Goal: Navigation & Orientation: Find specific page/section

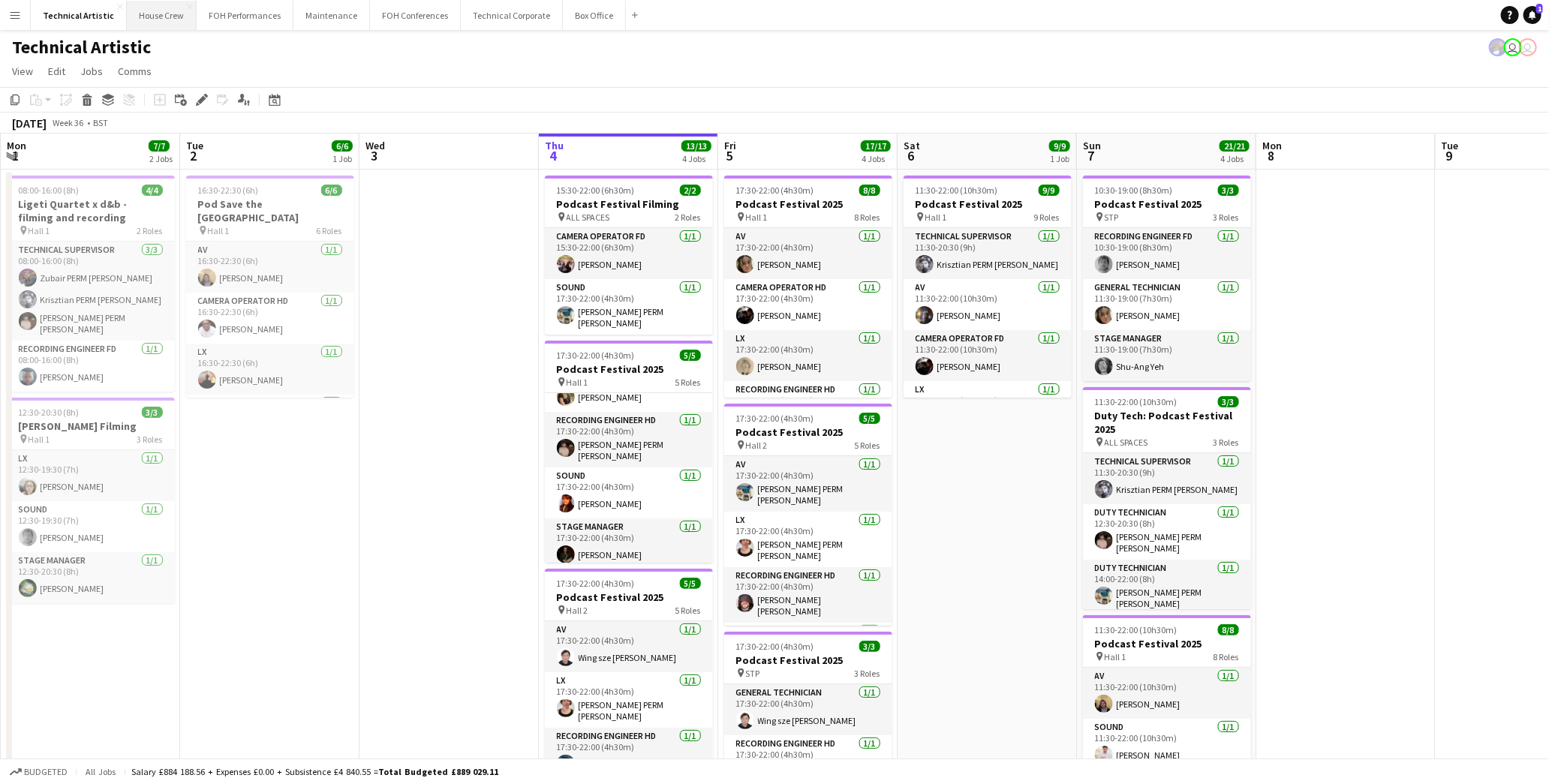
click at [148, 19] on button "House Crew Close" at bounding box center [162, 15] width 70 height 29
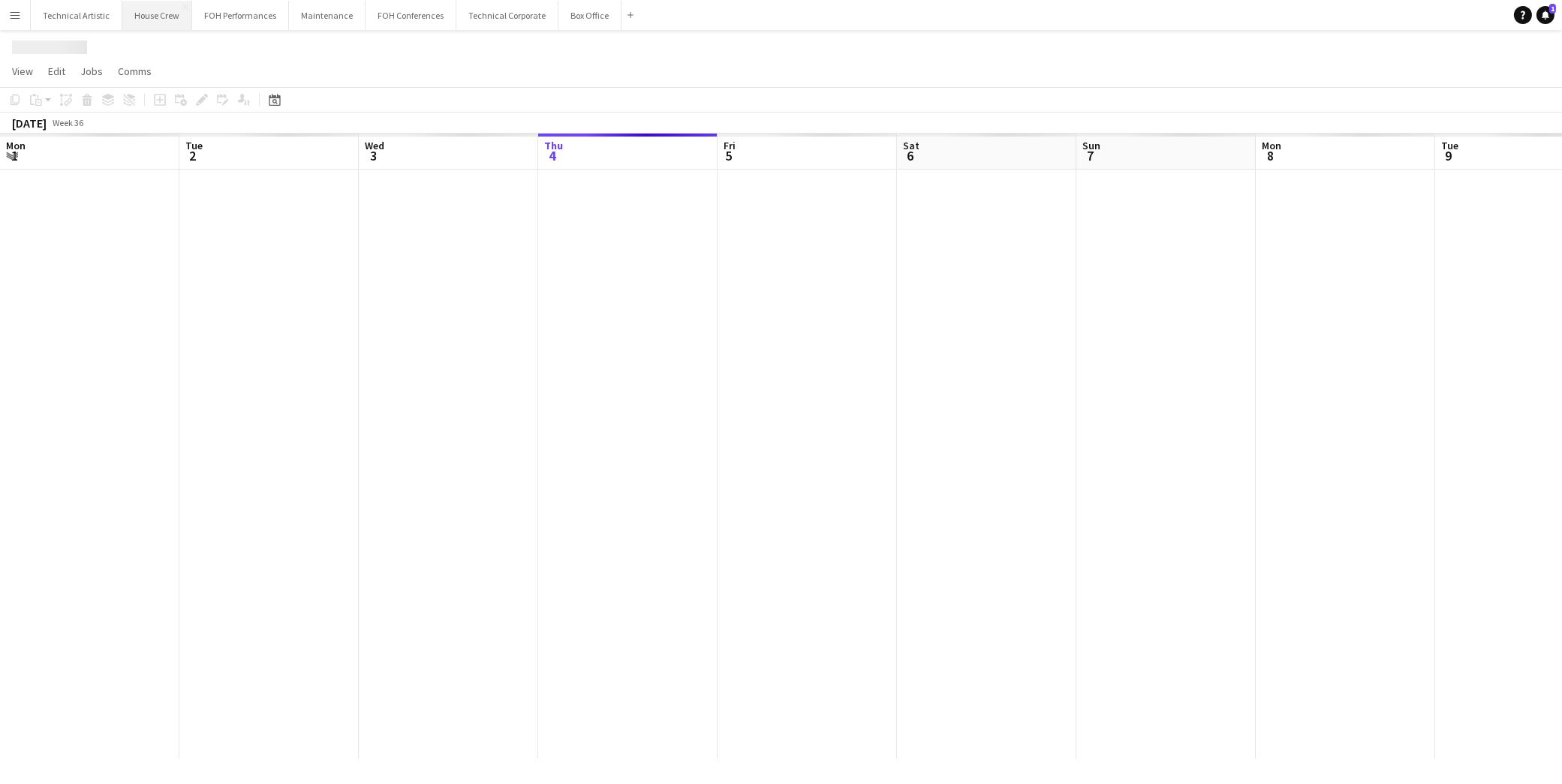
scroll to position [0, 358]
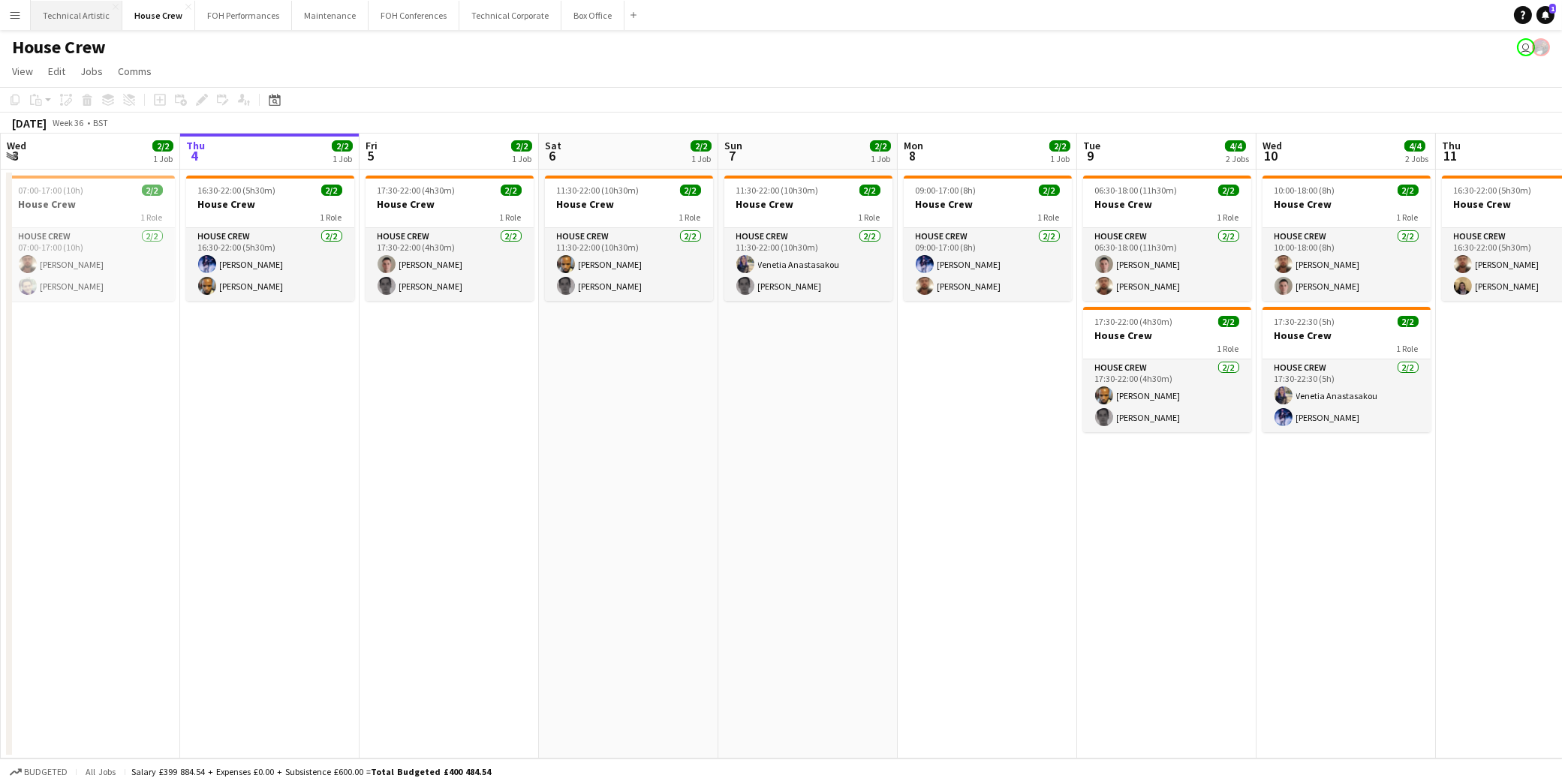
click at [73, 11] on button "Technical Artistic Close" at bounding box center [76, 15] width 91 height 29
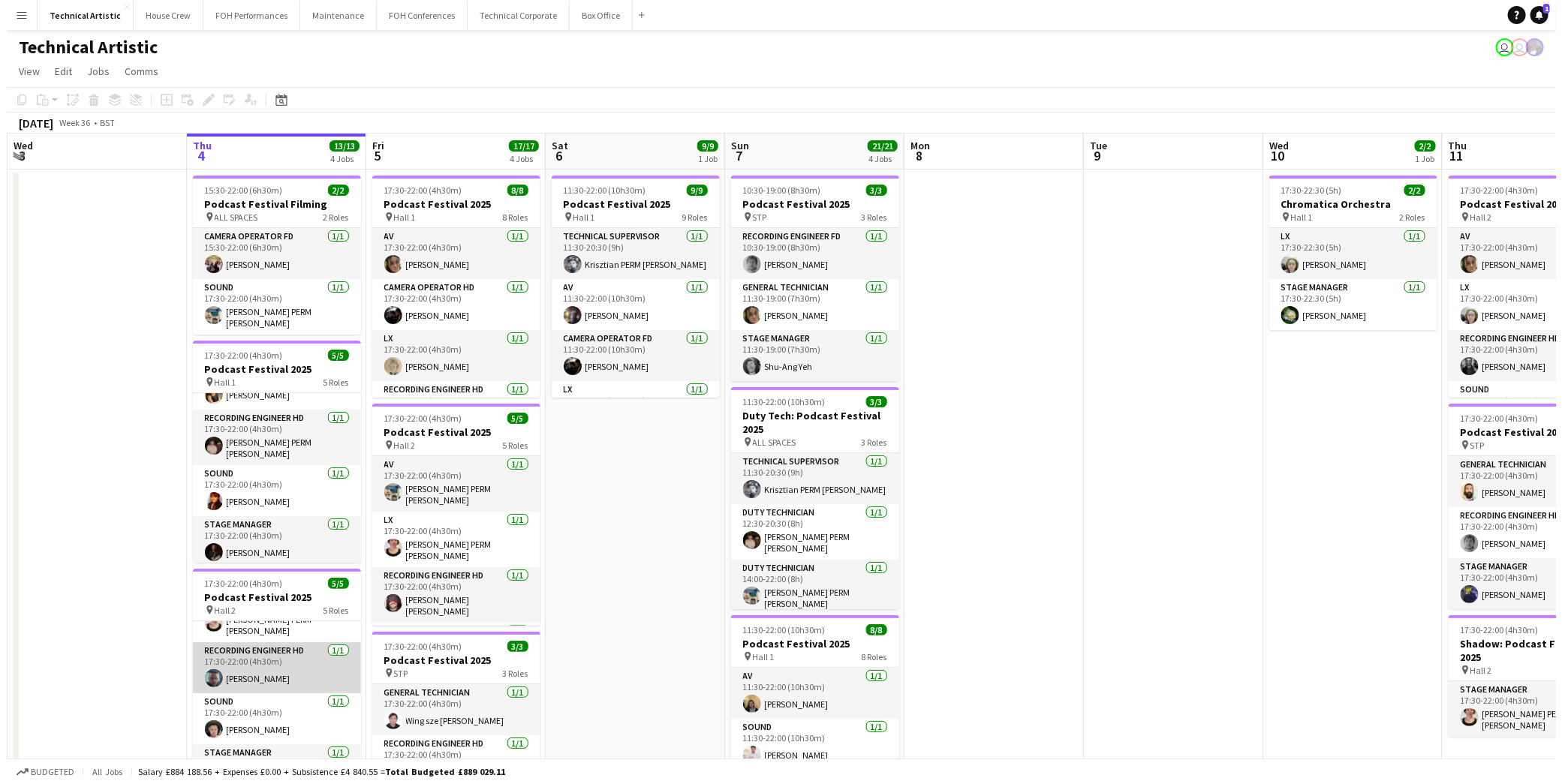
scroll to position [86, 0]
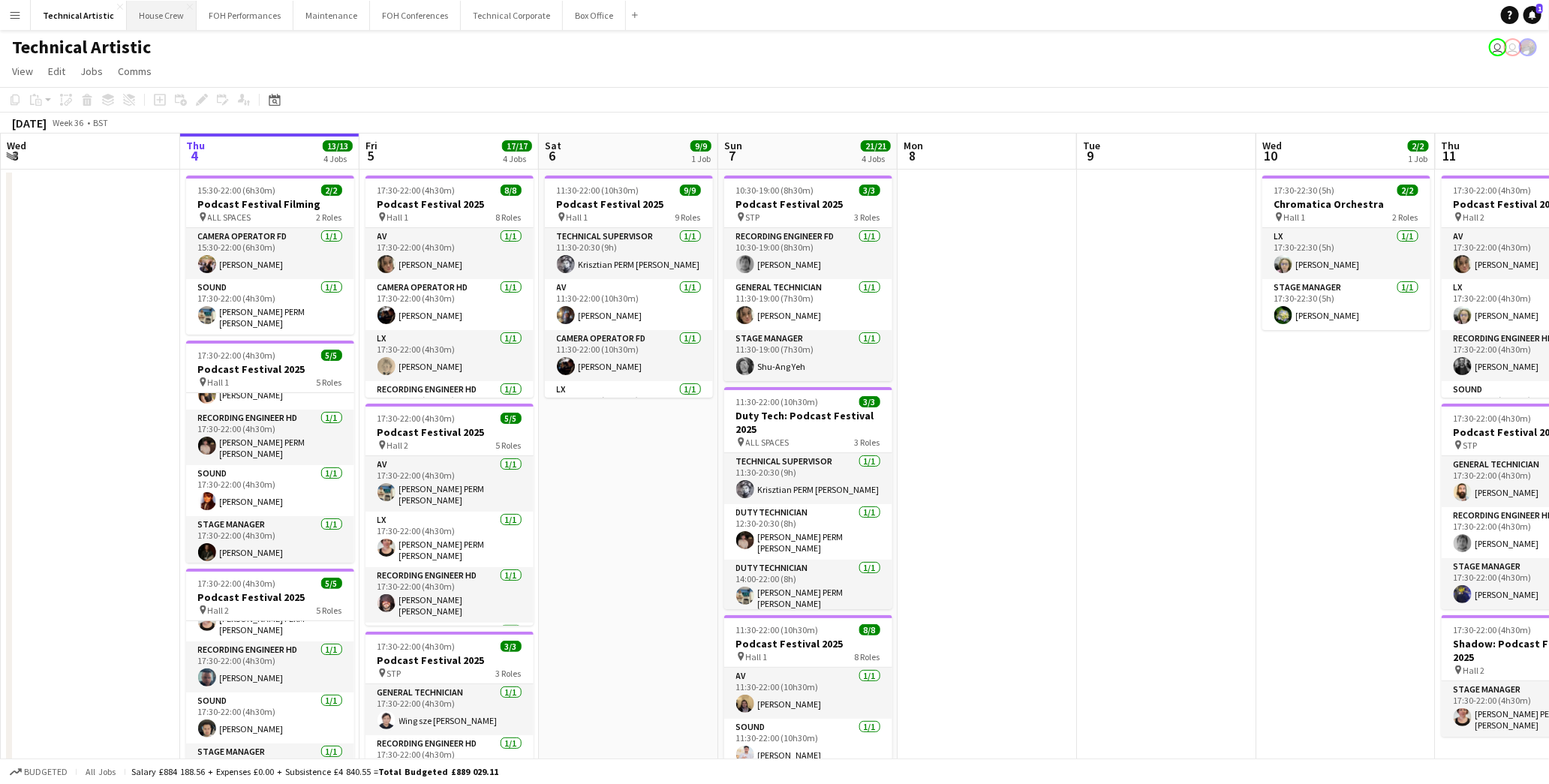
click at [145, 20] on button "House Crew Close" at bounding box center [162, 15] width 70 height 29
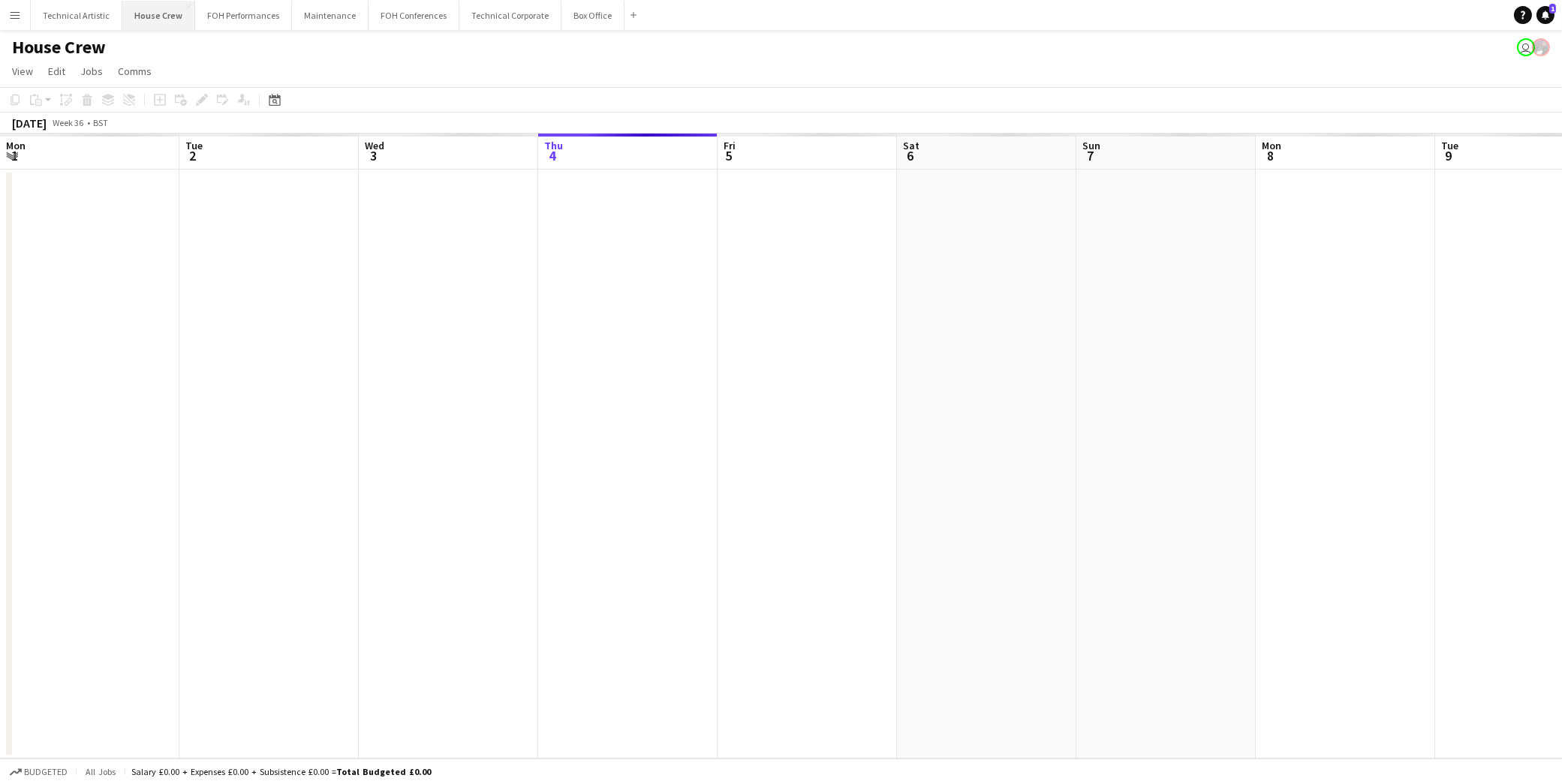
scroll to position [0, 358]
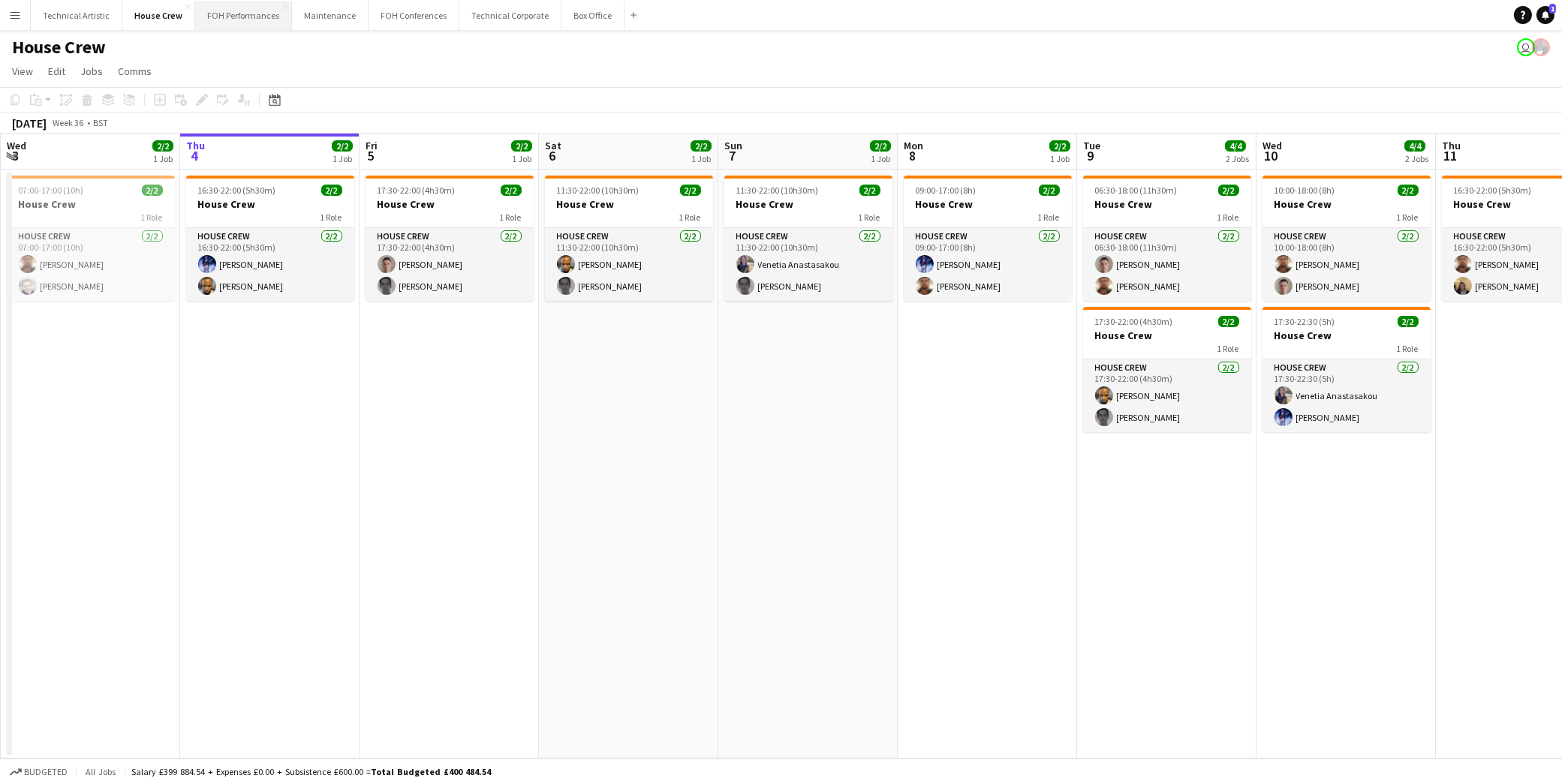
click at [274, 11] on button "FOH Performances Close" at bounding box center [244, 15] width 97 height 29
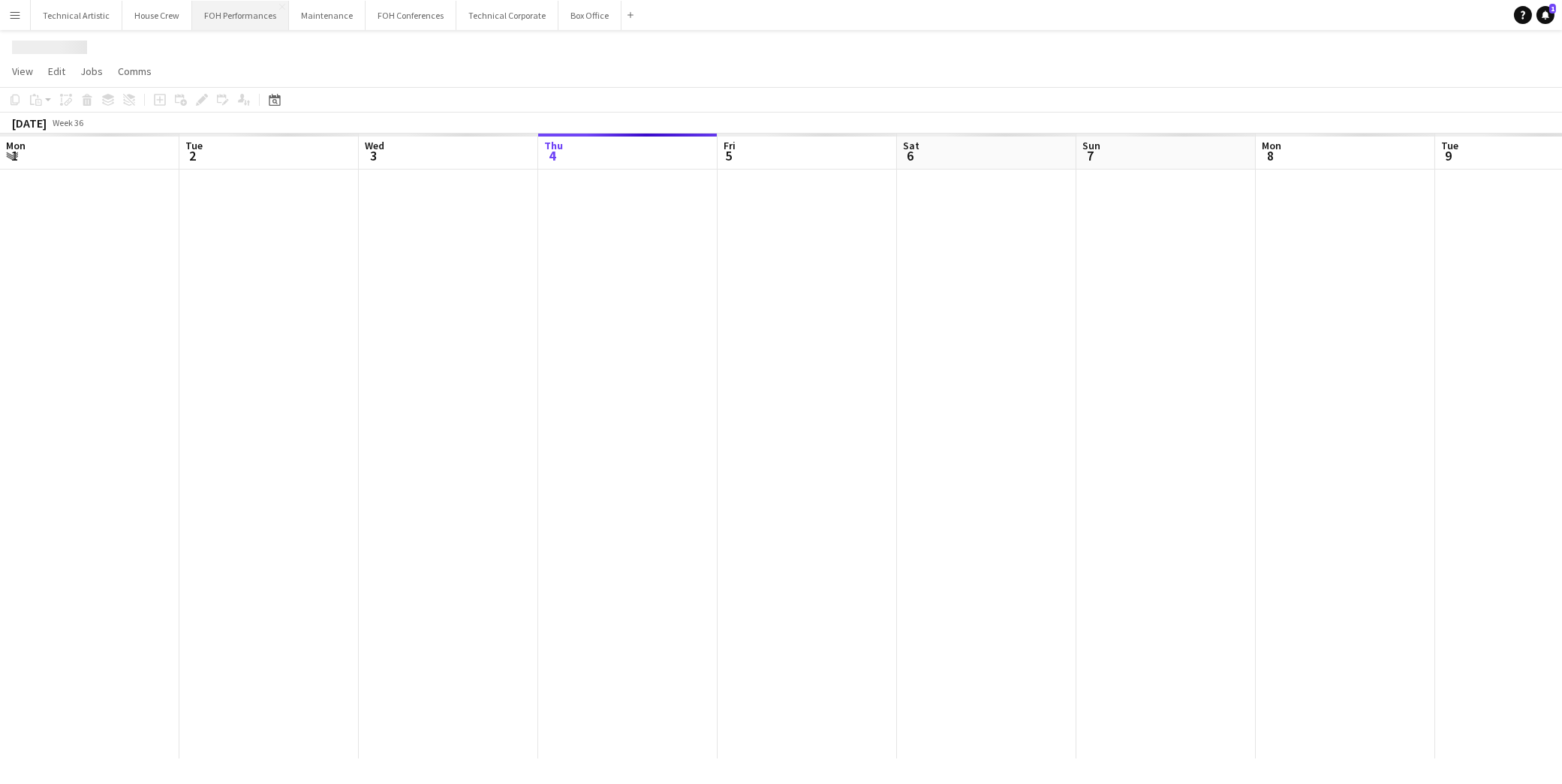
scroll to position [0, 358]
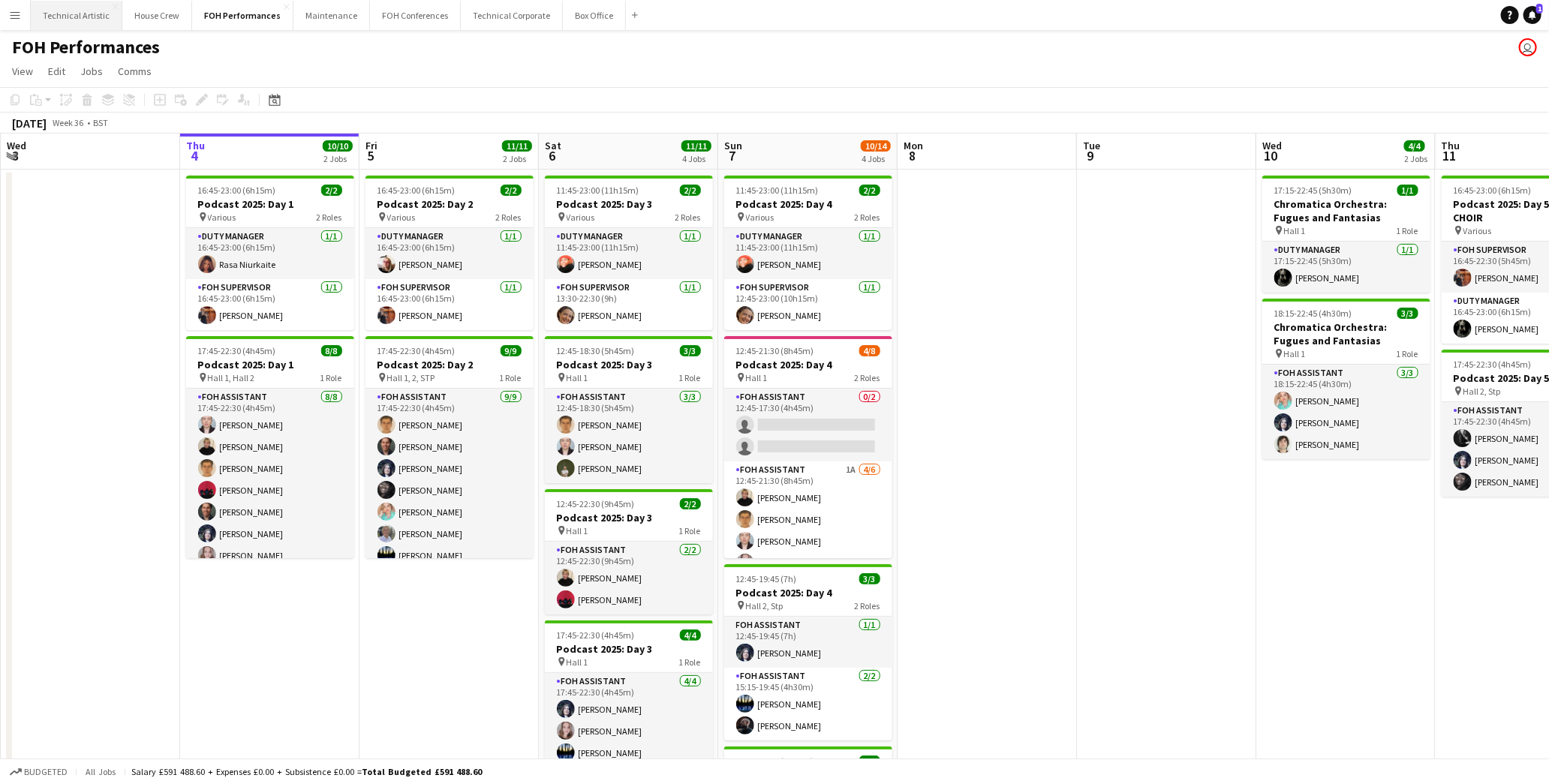
click at [88, 19] on button "Technical Artistic Close" at bounding box center [76, 15] width 91 height 29
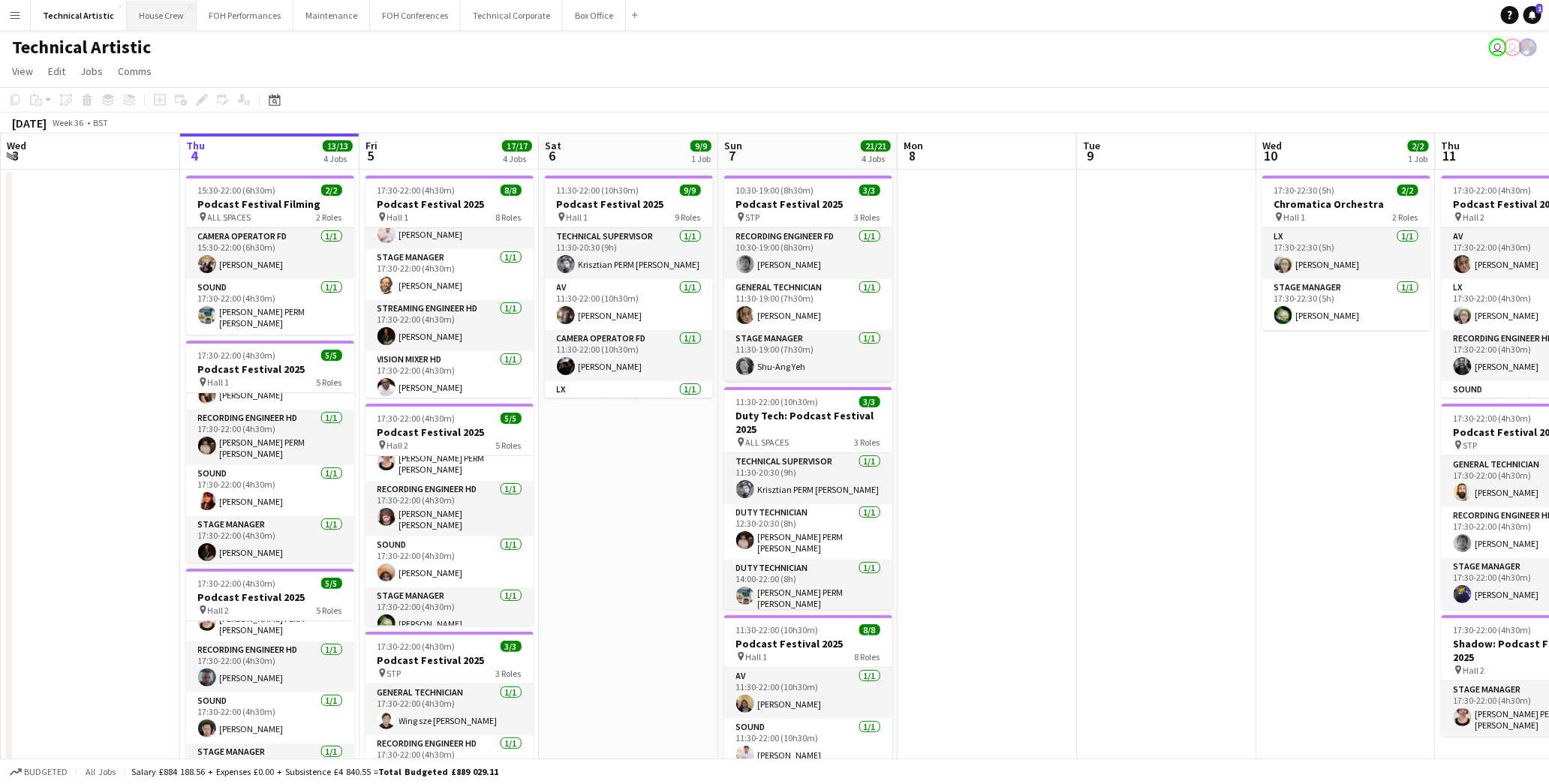
click at [147, 22] on button "House Crew Close" at bounding box center [162, 15] width 70 height 29
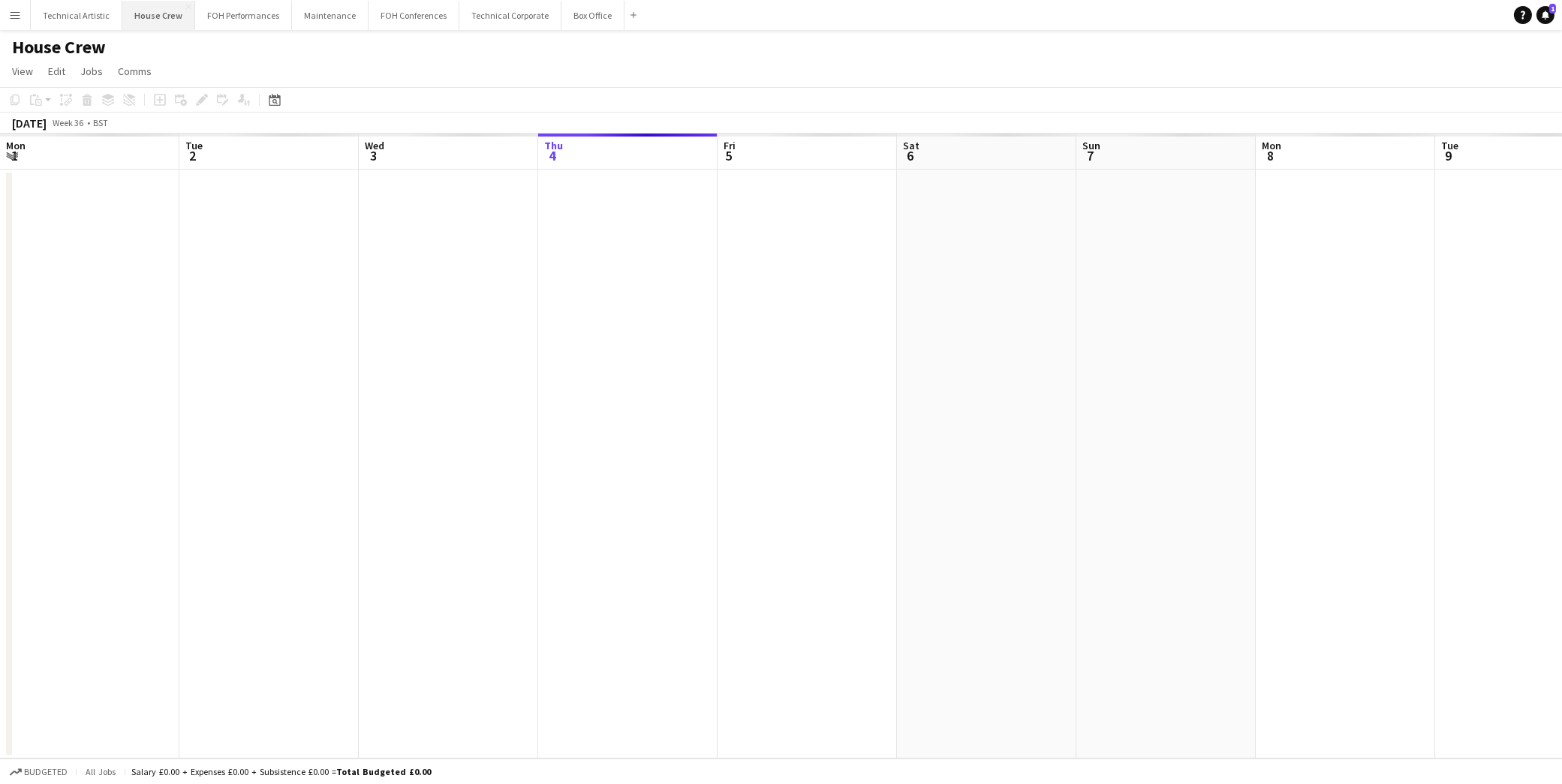
scroll to position [0, 358]
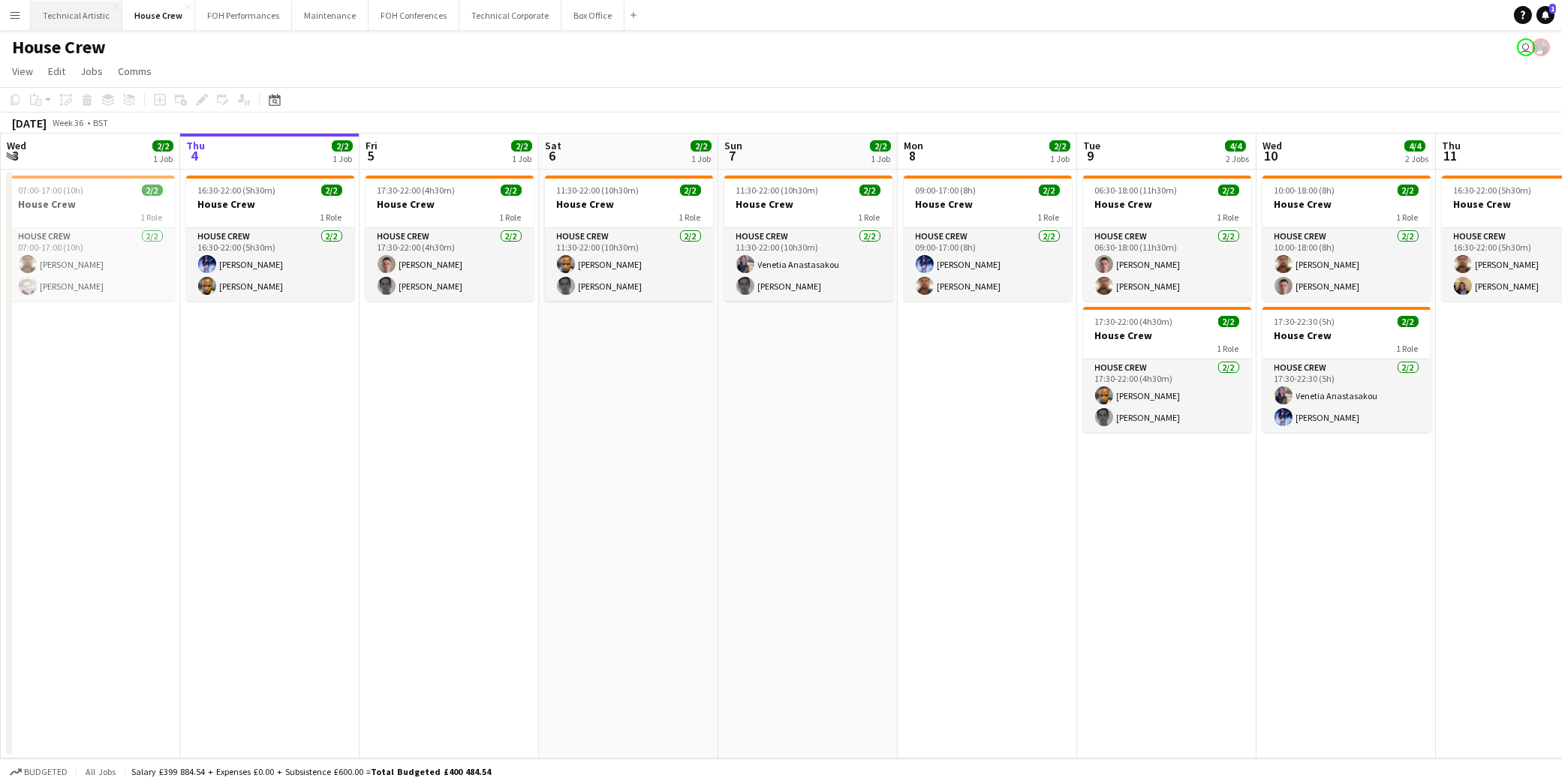
click at [72, 9] on button "Technical Artistic Close" at bounding box center [76, 15] width 91 height 29
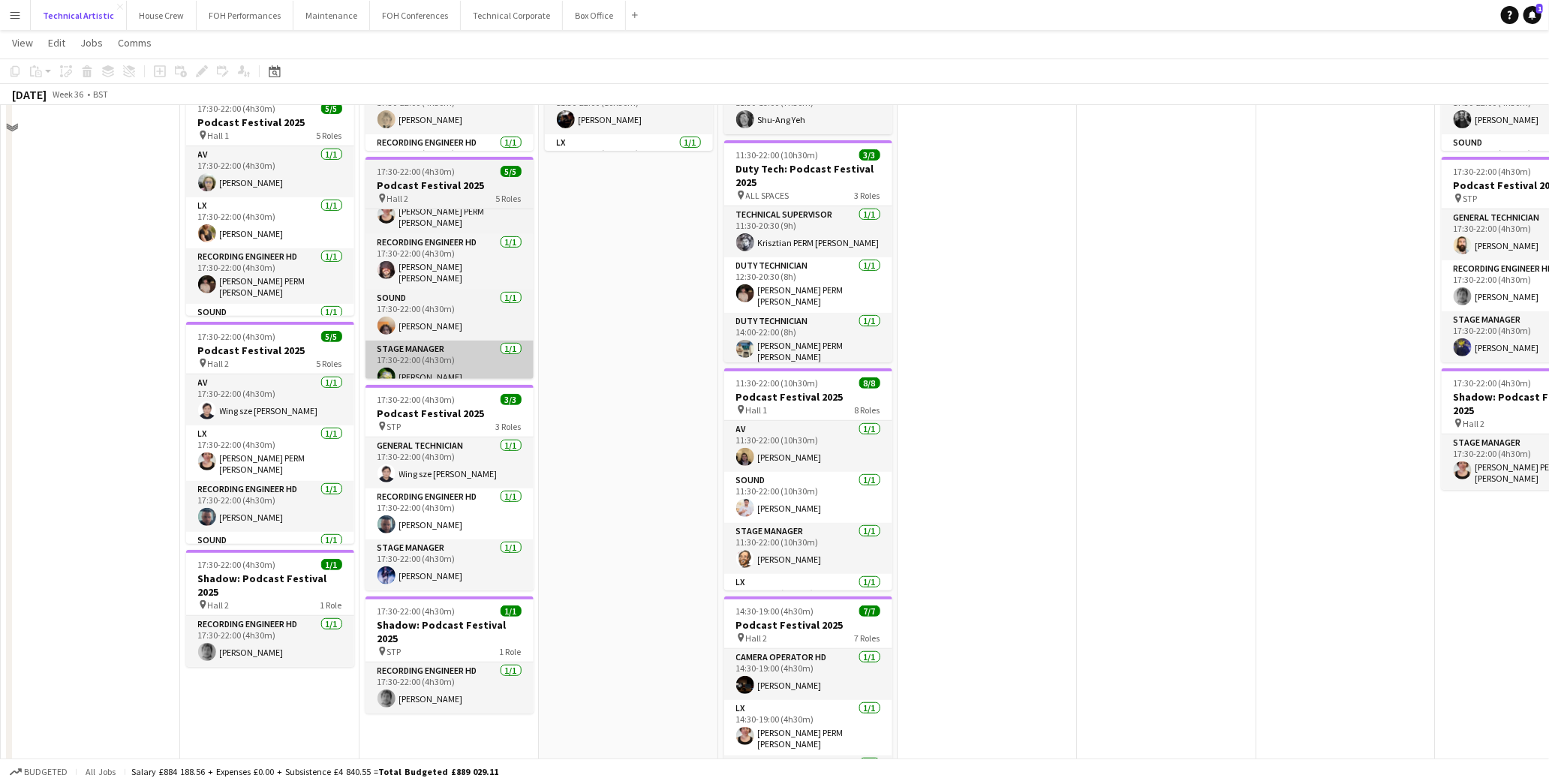
scroll to position [250, 0]
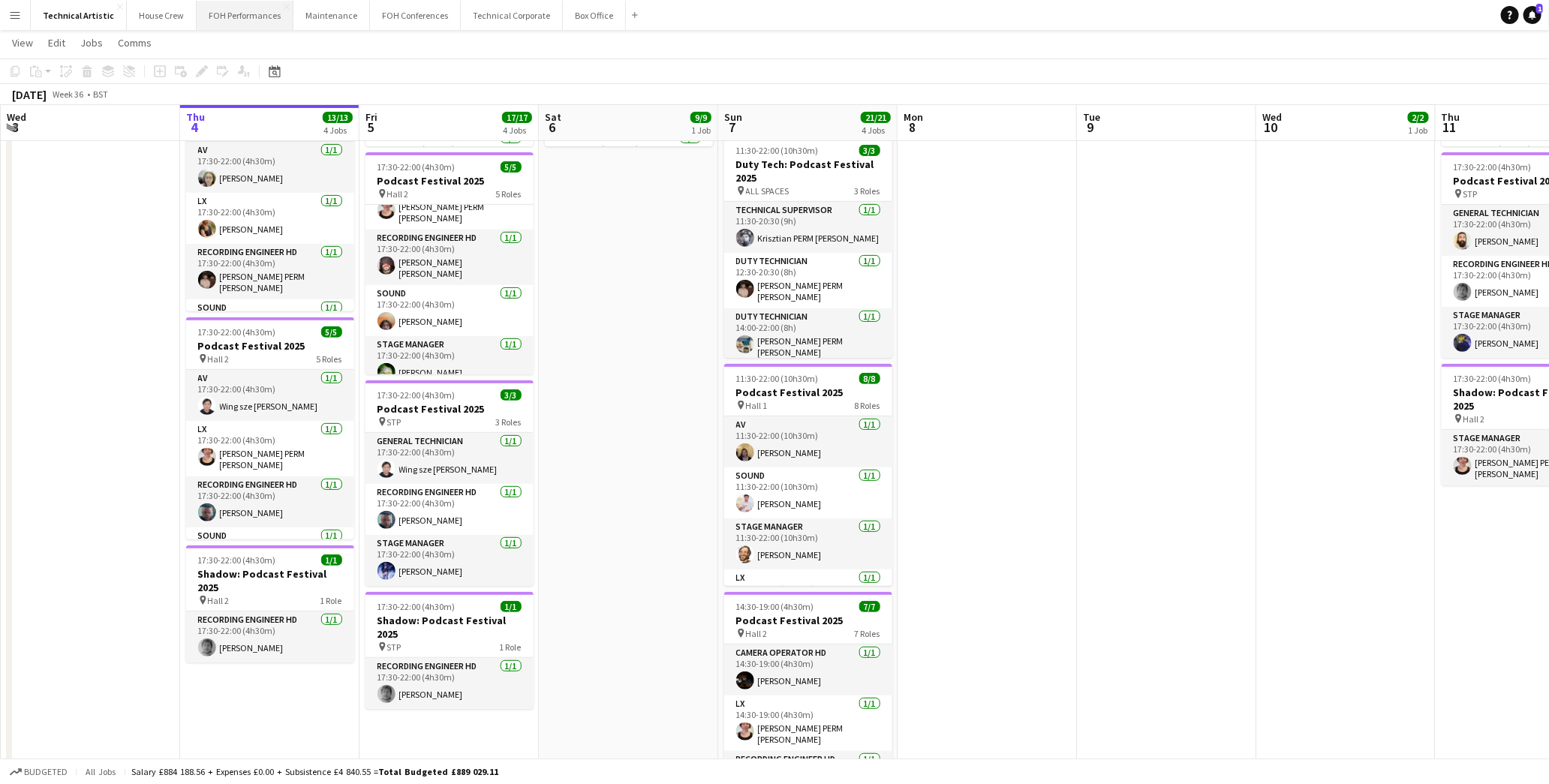
click at [223, 13] on button "FOH Performances Close" at bounding box center [246, 15] width 97 height 29
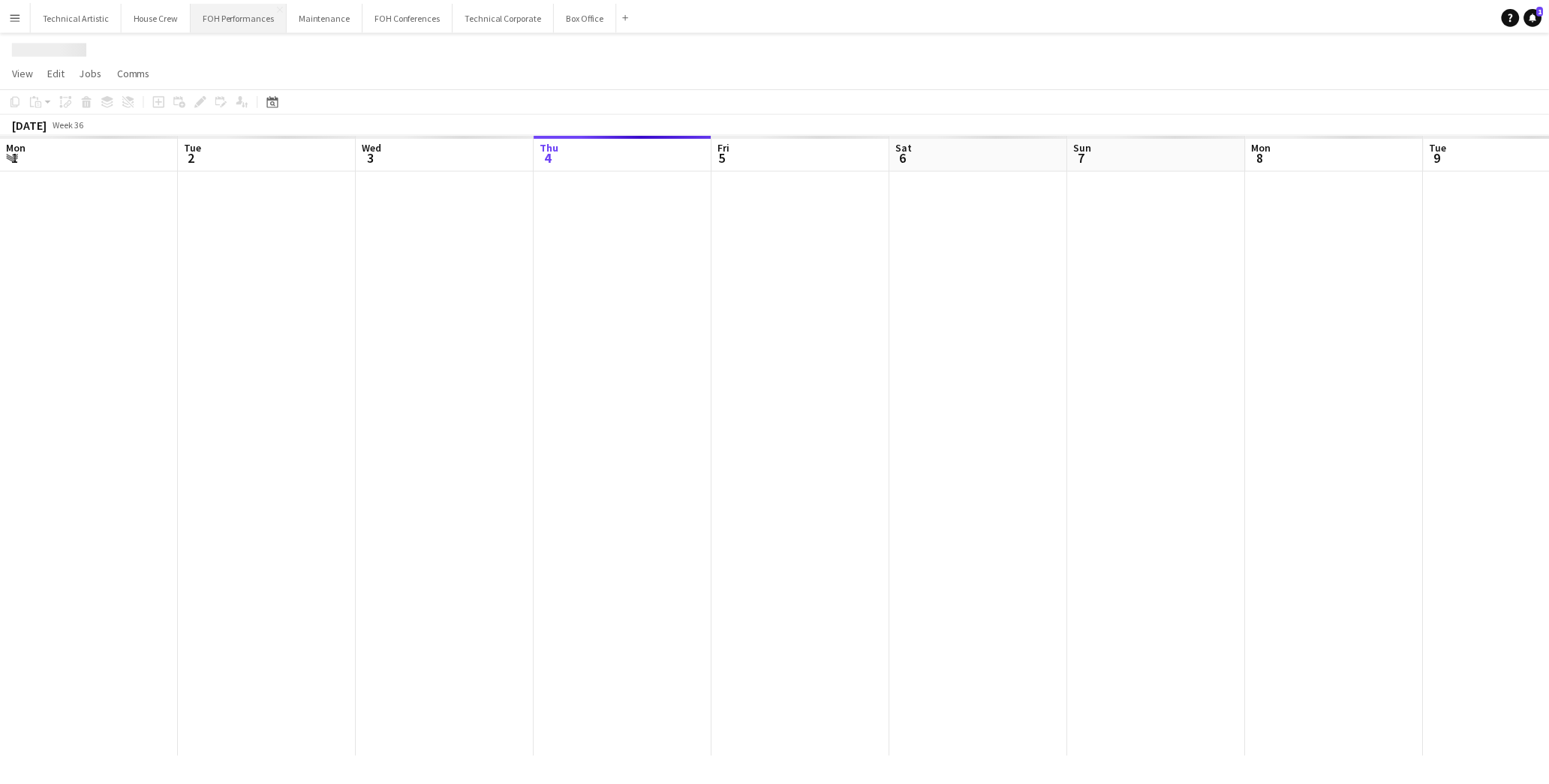
scroll to position [0, 358]
